Goal: Task Accomplishment & Management: Complete application form

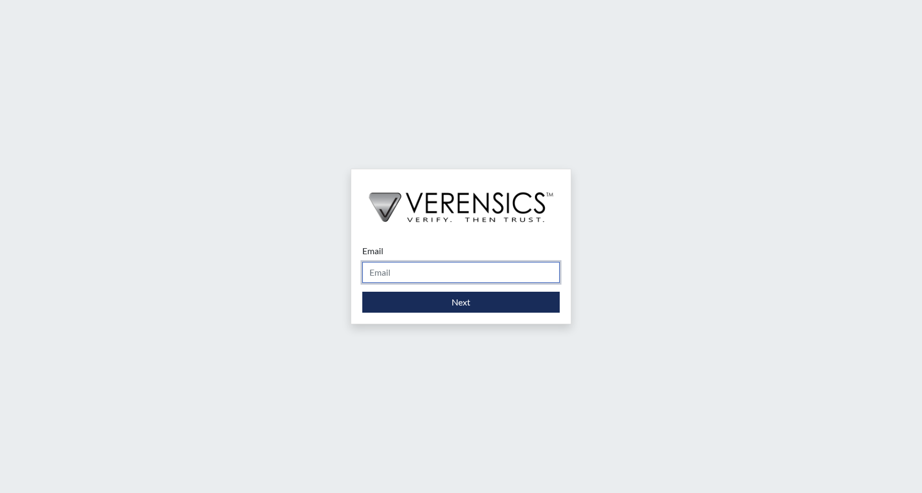
click at [459, 276] on input "Email" at bounding box center [460, 272] width 197 height 21
type input "[PERSON_NAME][EMAIL_ADDRESS][PERSON_NAME][DOMAIN_NAME]"
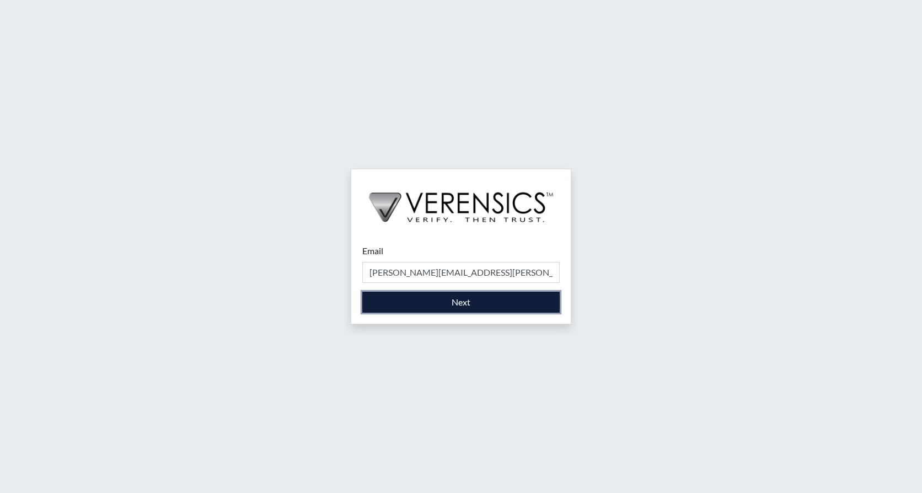
click at [450, 307] on button "Next" at bounding box center [460, 302] width 197 height 21
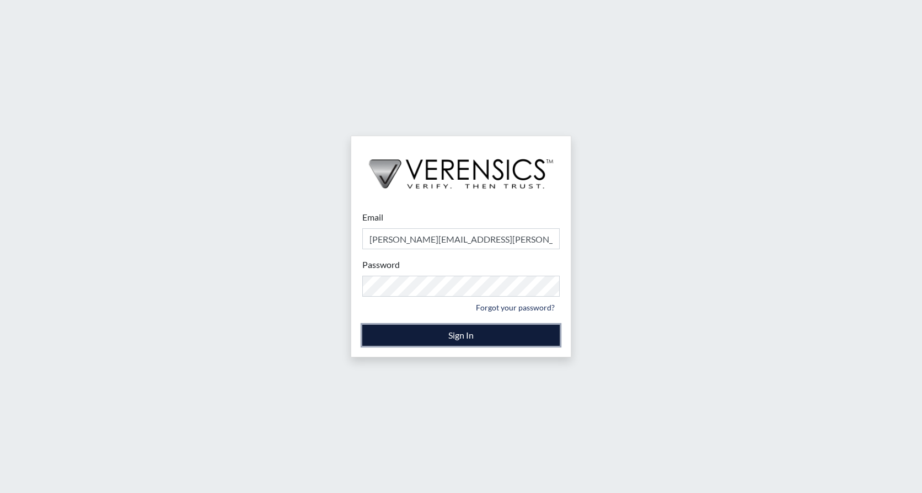
click at [501, 334] on button "Sign In" at bounding box center [460, 335] width 197 height 21
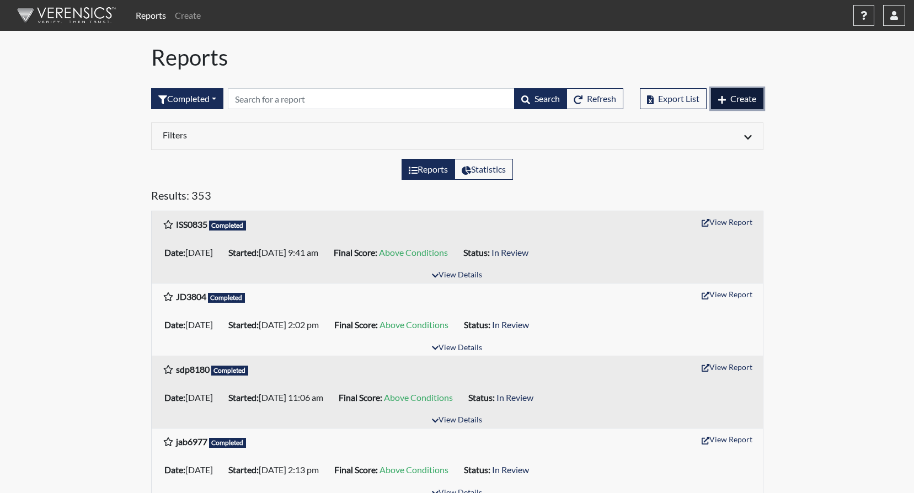
click at [736, 95] on span "Create" at bounding box center [743, 98] width 26 height 10
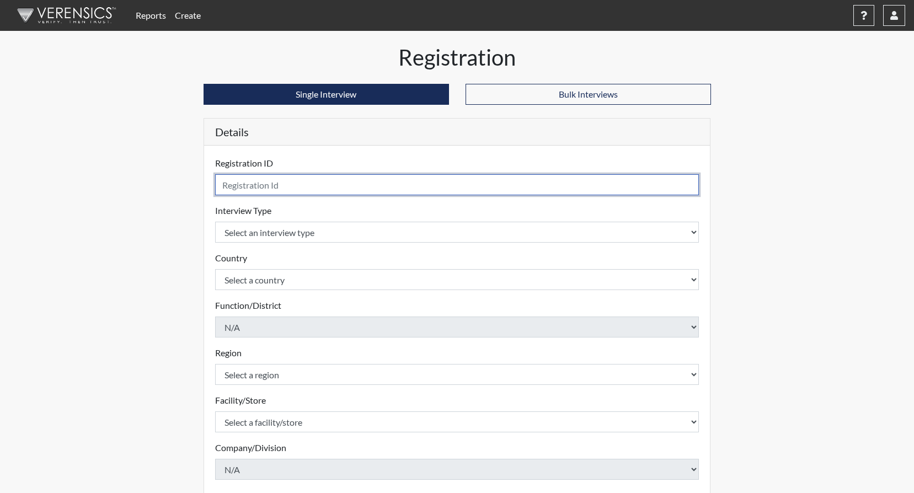
click at [310, 187] on input "text" at bounding box center [457, 184] width 484 height 21
type input "nlj2689"
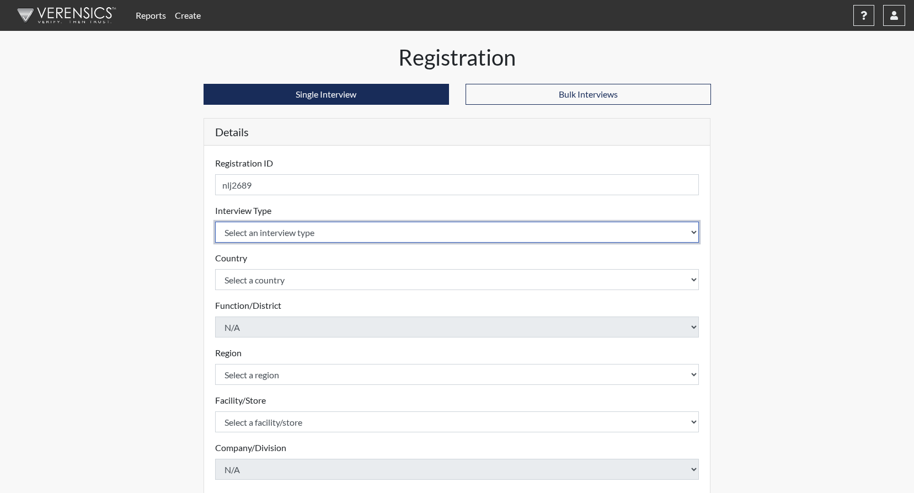
click at [371, 231] on select "Select an interview type Corrections Pre-Employment" at bounding box center [457, 232] width 484 height 21
click at [696, 231] on select "Select an interview type Corrections Pre-Employment" at bounding box center [457, 232] width 484 height 21
click at [695, 231] on select "Select an interview type Corrections Pre-Employment" at bounding box center [457, 232] width 484 height 21
select select "ff733e93-e1bf-11ea-9c9f-0eff0cf7eb8f"
click at [215, 222] on select "Select an interview type Corrections Pre-Employment" at bounding box center [457, 232] width 484 height 21
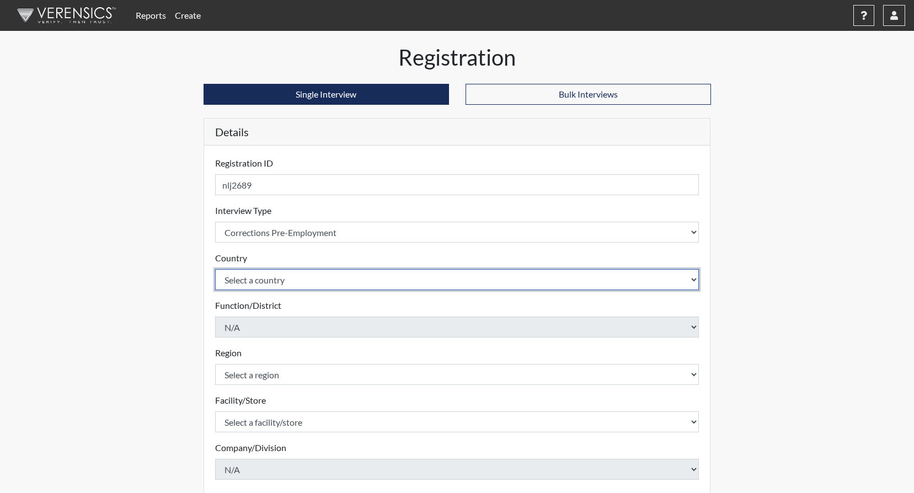
click at [692, 280] on select "Select a country [GEOGRAPHIC_DATA] [GEOGRAPHIC_DATA]" at bounding box center [457, 279] width 484 height 21
select select "united-states-of-[GEOGRAPHIC_DATA]"
click at [215, 269] on select "Select a country [GEOGRAPHIC_DATA] [GEOGRAPHIC_DATA]" at bounding box center [457, 279] width 484 height 21
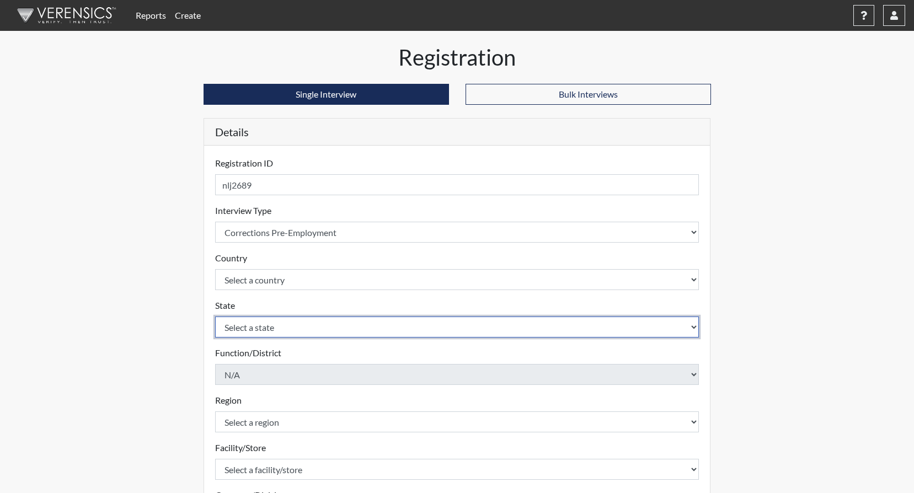
click at [697, 323] on select "Select a state [US_STATE] [US_STATE] [US_STATE] [US_STATE] [US_STATE] [US_STATE…" at bounding box center [457, 327] width 484 height 21
select select "GA"
click at [215, 317] on select "Select a state [US_STATE] [US_STATE] [US_STATE] [US_STATE] [US_STATE] [US_STATE…" at bounding box center [457, 327] width 484 height 21
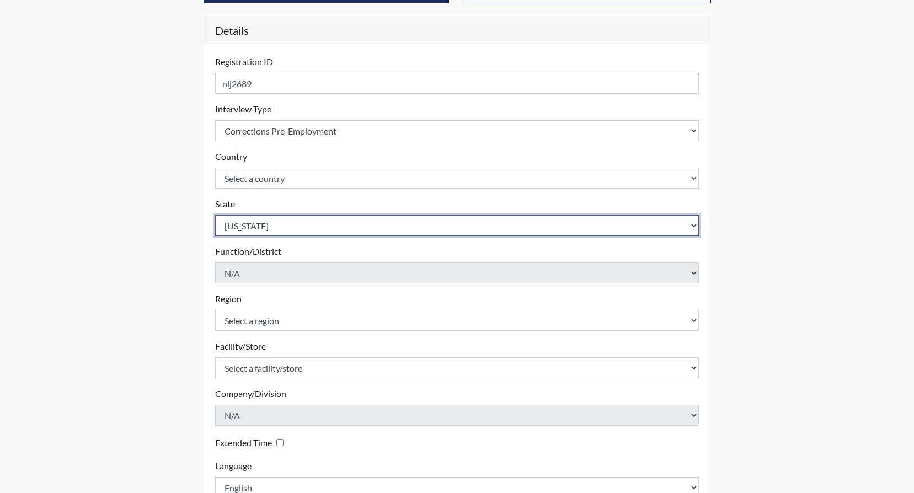
scroll to position [110, 0]
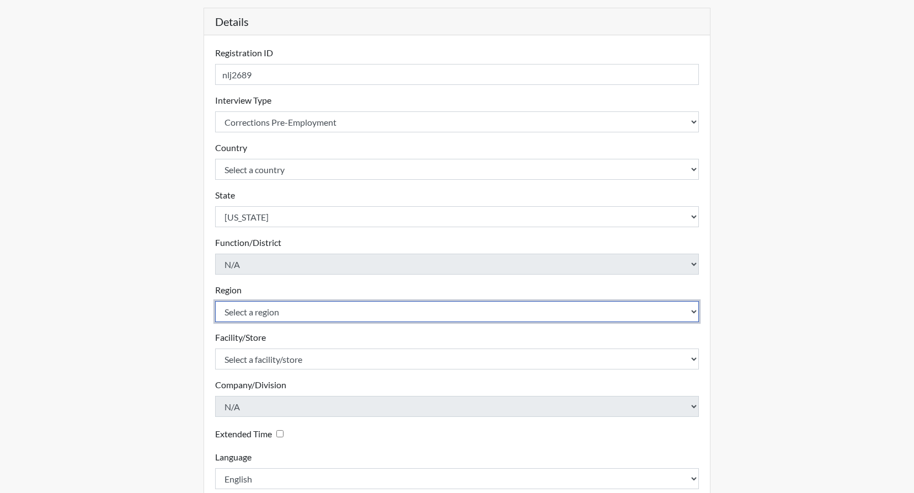
click at [693, 309] on select "Select a region [GEOGRAPHIC_DATA]" at bounding box center [457, 311] width 484 height 21
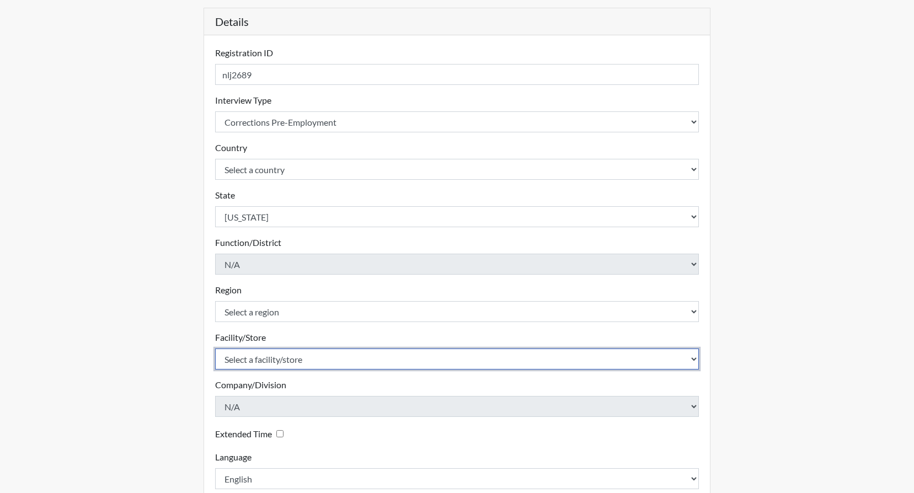
click at [693, 362] on select "Select a facility/store GD&CP SMU*+" at bounding box center [457, 359] width 484 height 21
select select "43ff33d3-b326-4461-b740-f0025afaca61"
click at [215, 349] on select "Select a facility/store GD&CP SMU*+" at bounding box center [457, 359] width 484 height 21
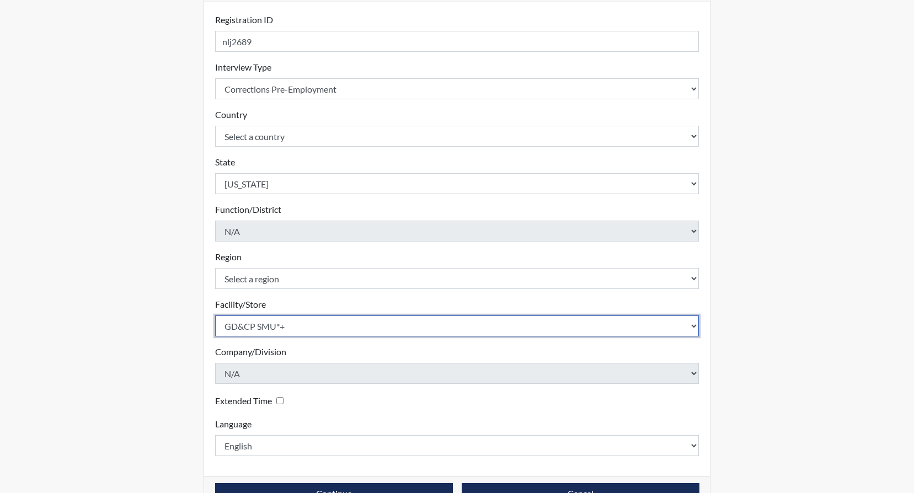
scroll to position [175, 0]
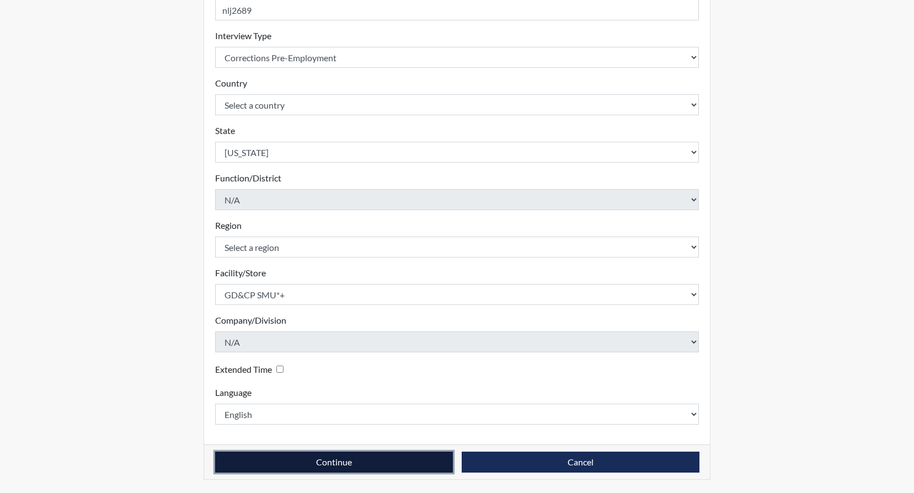
click at [338, 463] on button "Continue" at bounding box center [334, 462] width 238 height 21
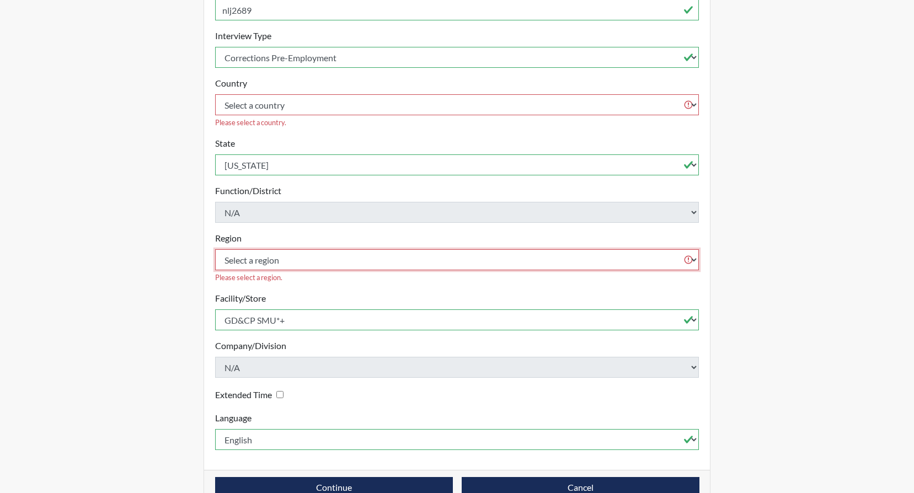
click at [684, 249] on select "Select a region [GEOGRAPHIC_DATA]" at bounding box center [457, 259] width 484 height 21
select select "8bdab1f8-09d2-48bf-ae6d-f2dae3084107"
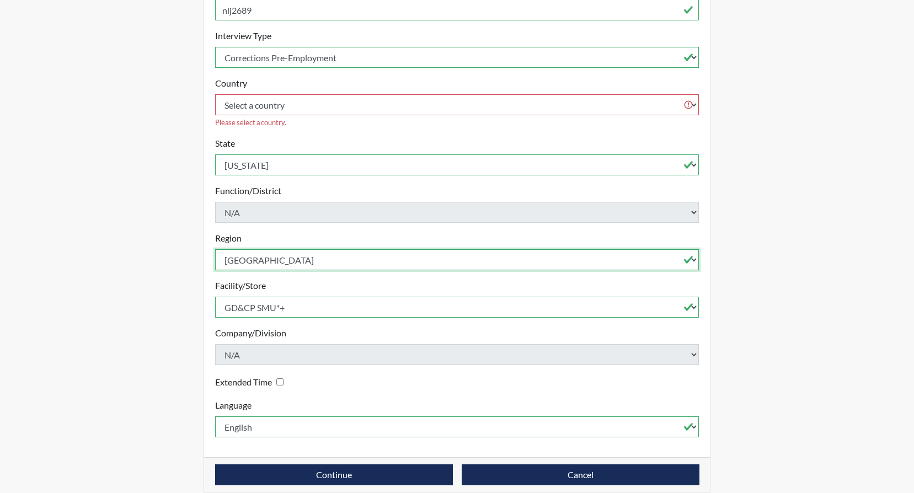
click at [215, 249] on select "Select a region [GEOGRAPHIC_DATA]" at bounding box center [457, 259] width 484 height 21
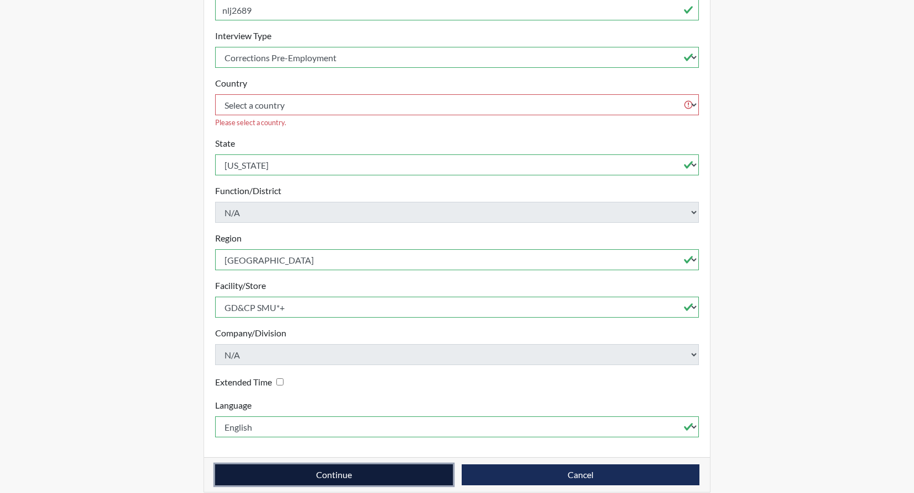
click at [337, 464] on button "Continue" at bounding box center [334, 474] width 238 height 21
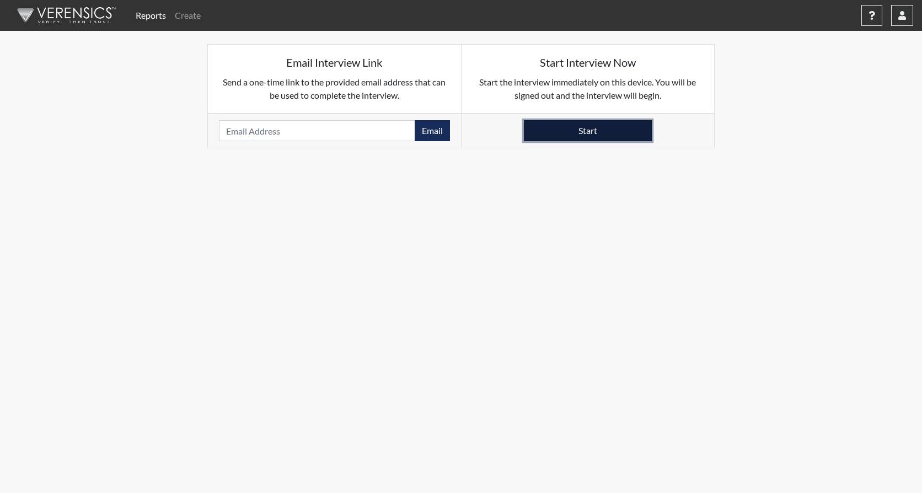
click at [592, 133] on button "Start" at bounding box center [588, 130] width 128 height 21
